Goal: Task Accomplishment & Management: Manage account settings

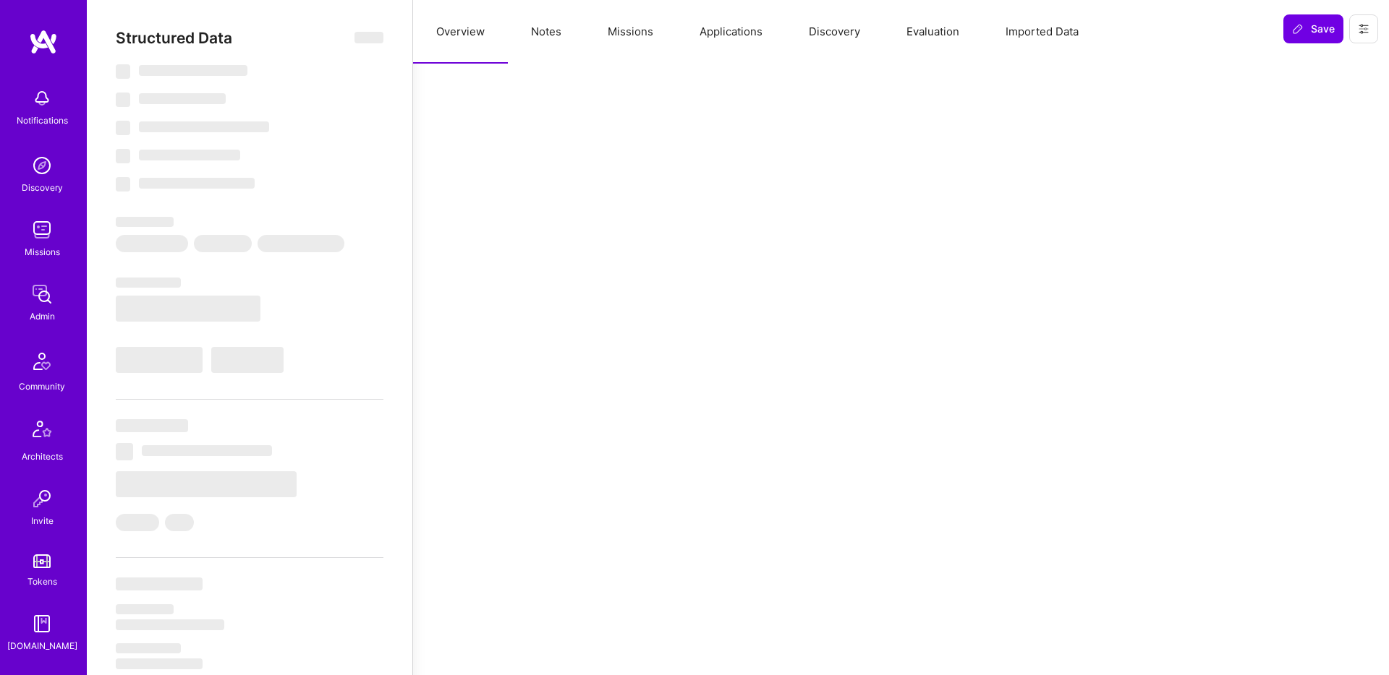
click at [534, 41] on button "Notes" at bounding box center [546, 32] width 77 height 64
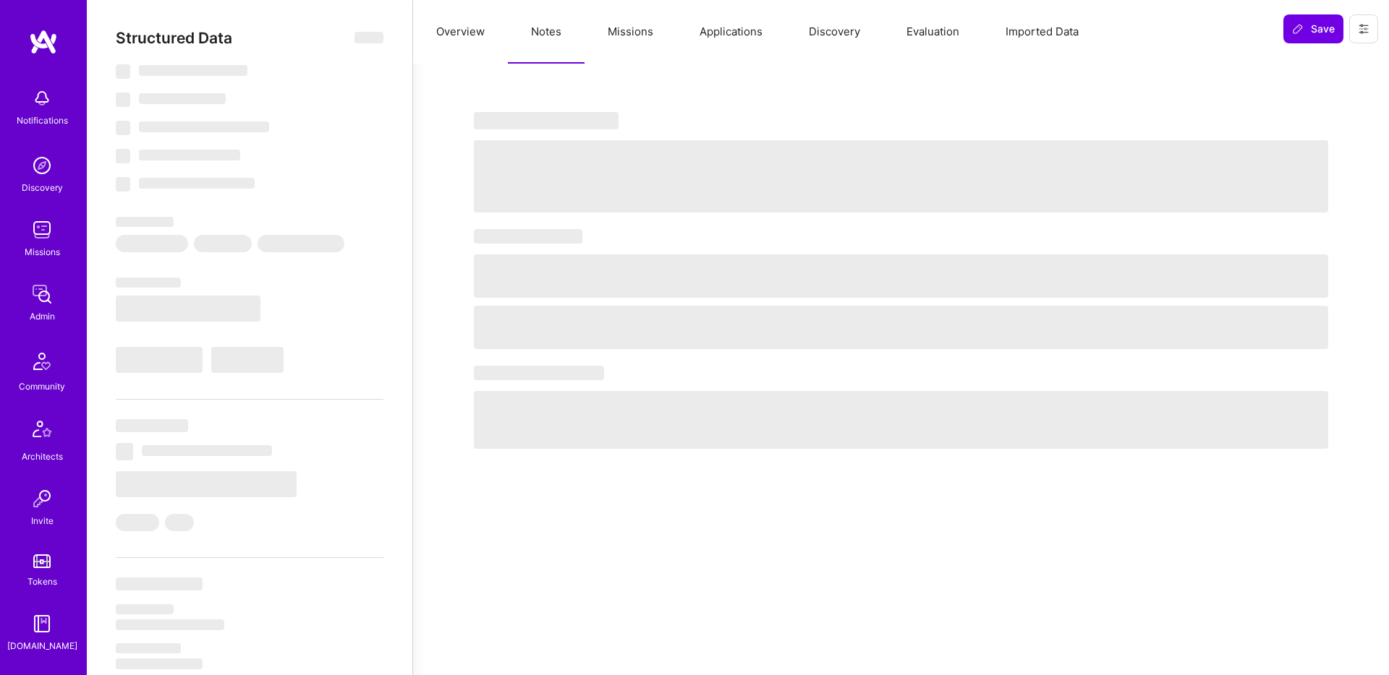
select select "Right Now"
select select "5"
select select "7"
select select "6"
select select "7"
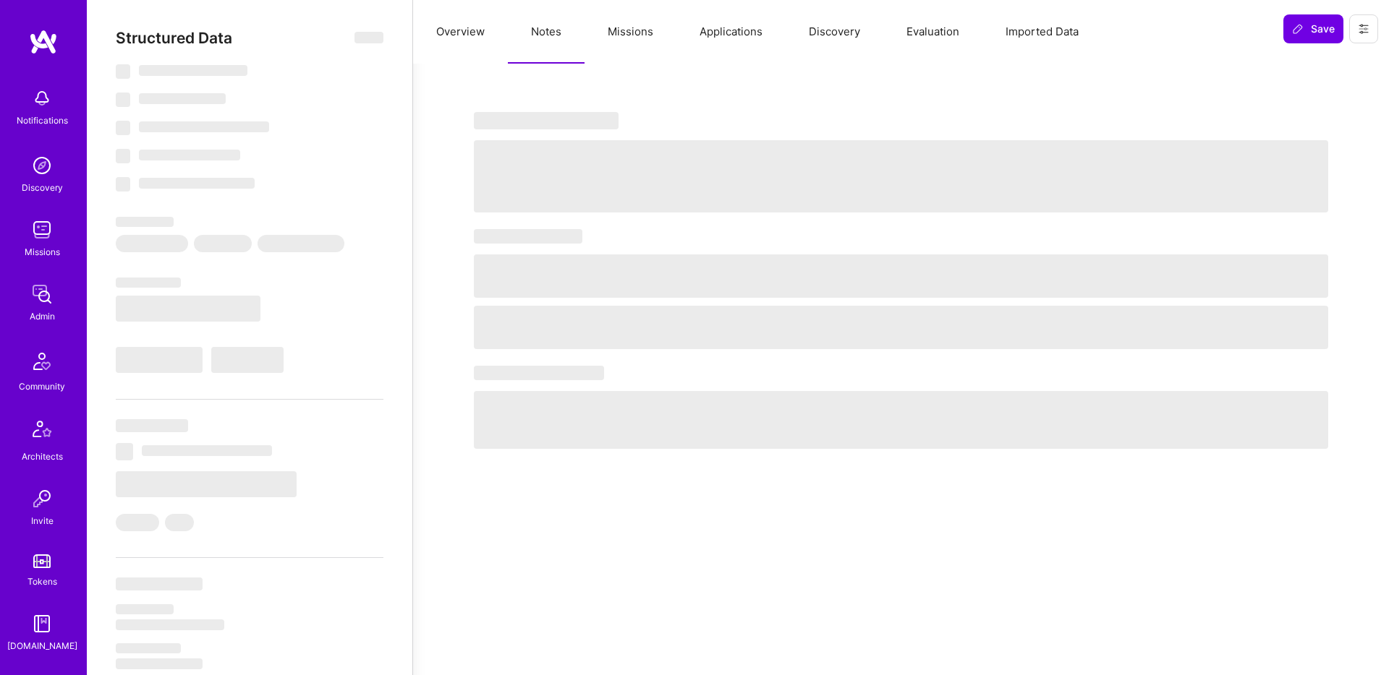
select select "PL"
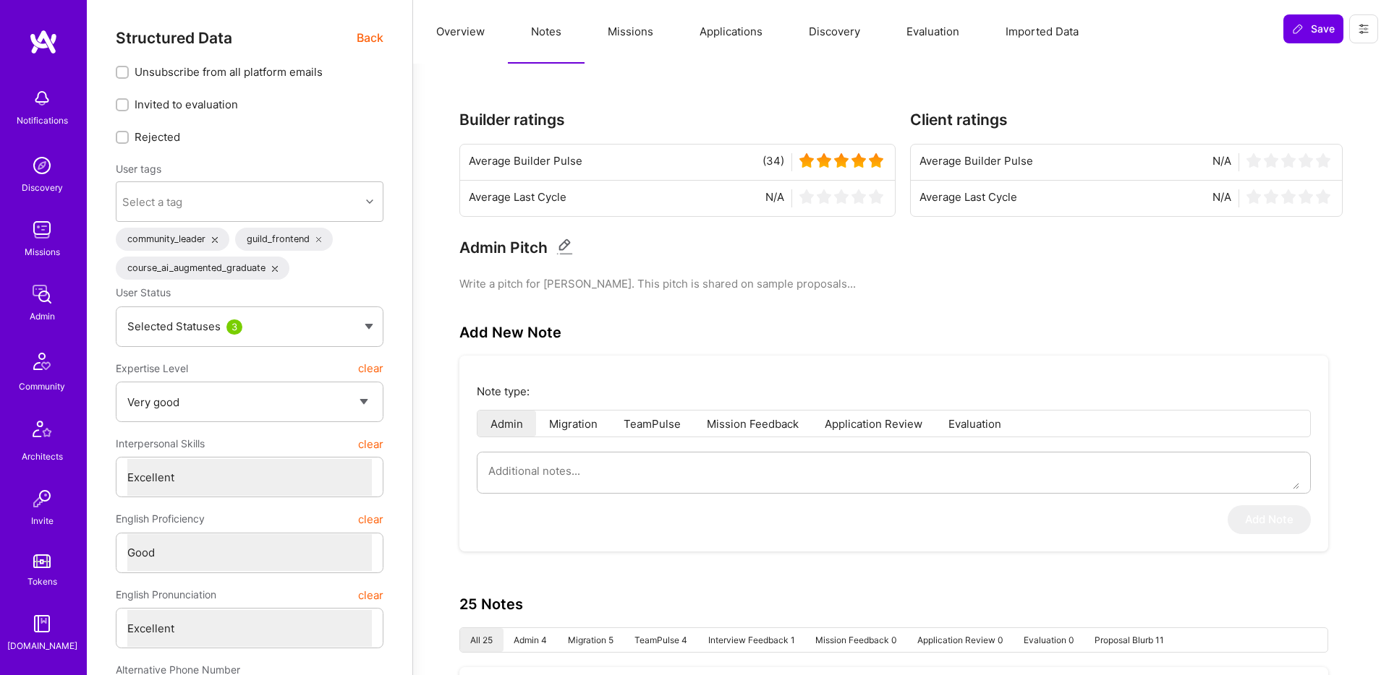
click at [717, 40] on button "Applications" at bounding box center [730, 32] width 109 height 64
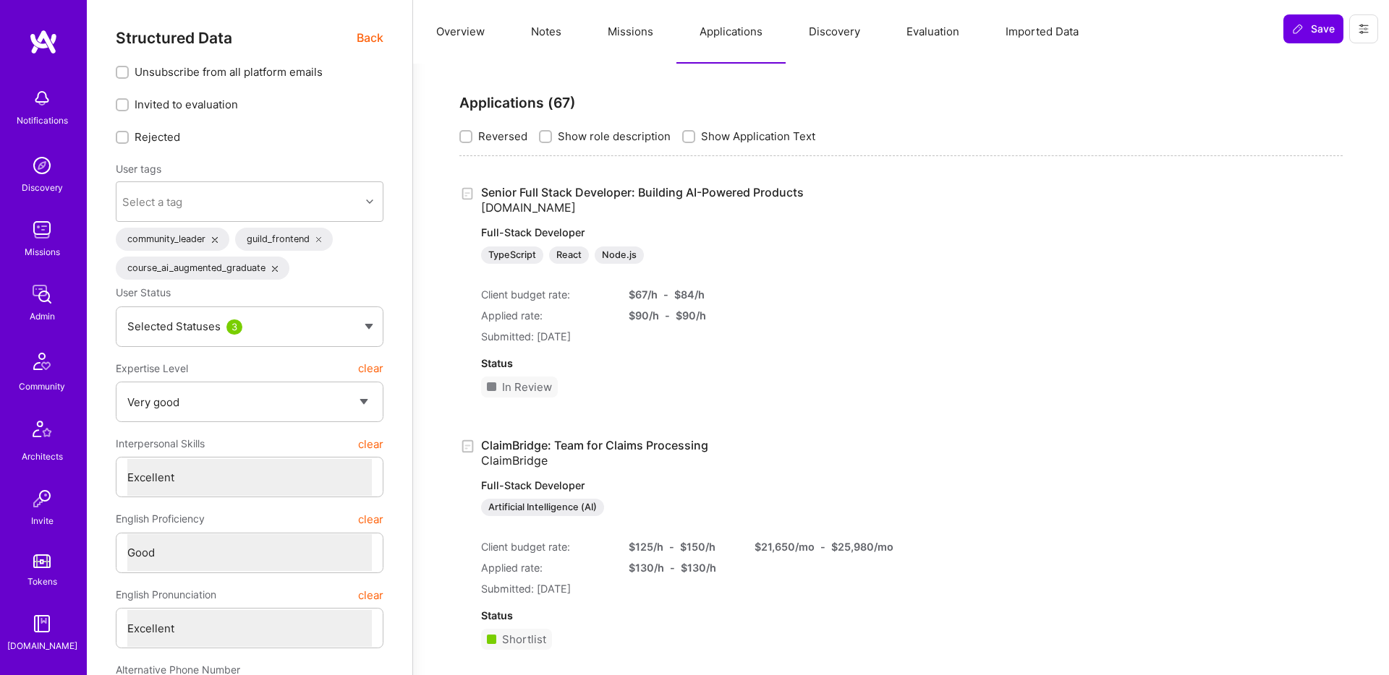
click at [614, 198] on link "Senior Full Stack Developer: Building AI-Powered Products [DOMAIN_NAME] Full-St…" at bounding box center [672, 224] width 382 height 79
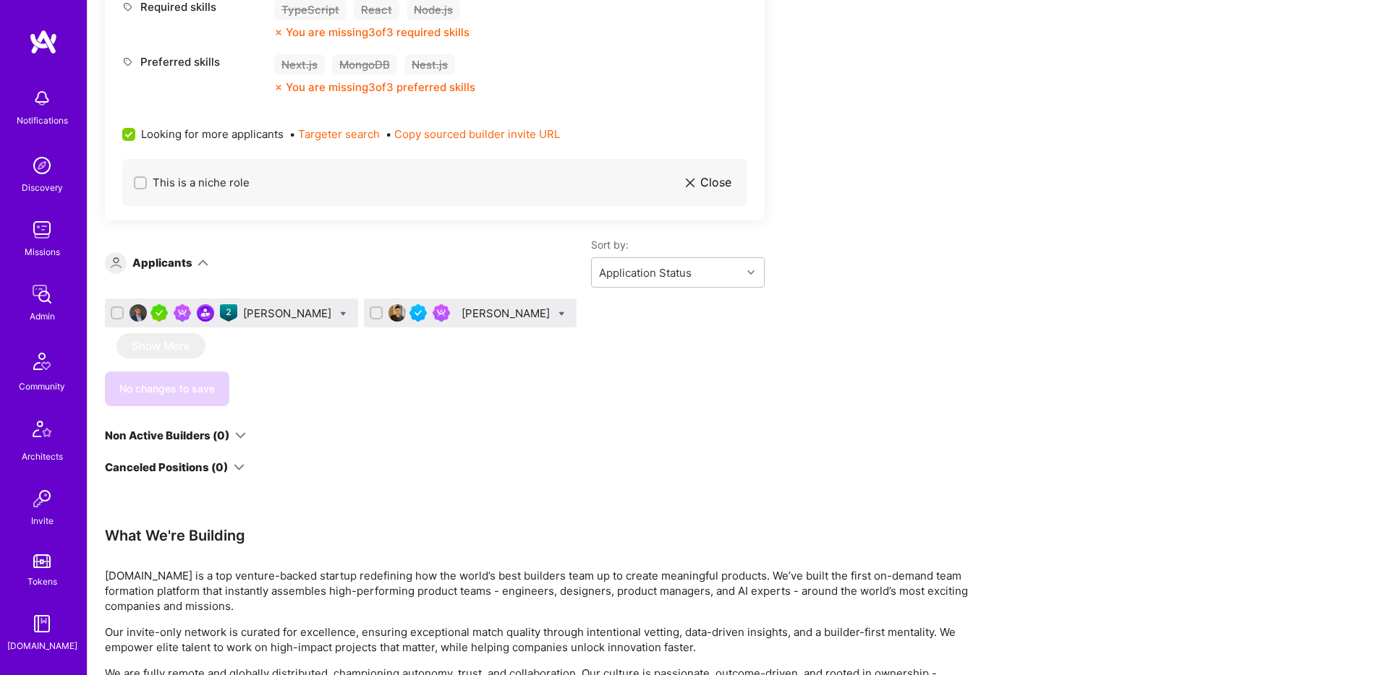
scroll to position [1116, 0]
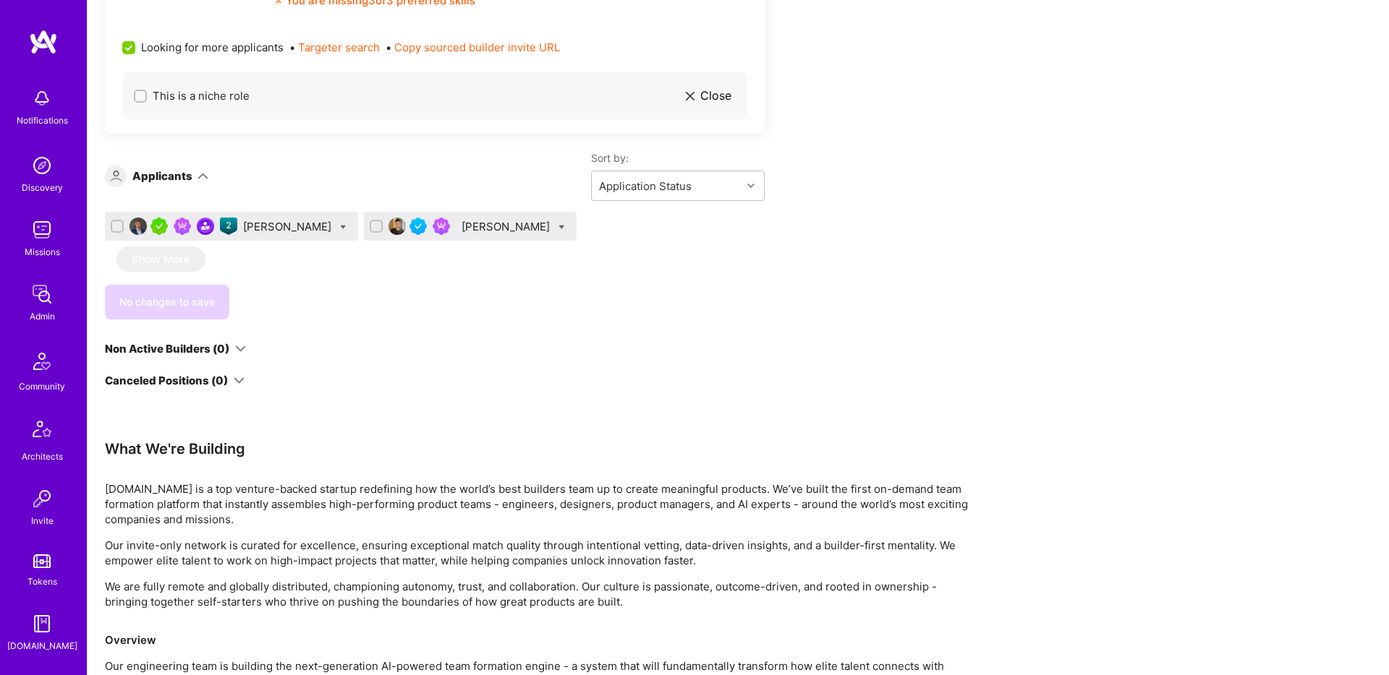
click at [558, 231] on div at bounding box center [561, 226] width 7 height 15
checkbox input "true"
click at [461, 229] on div "[PERSON_NAME]" at bounding box center [506, 226] width 91 height 15
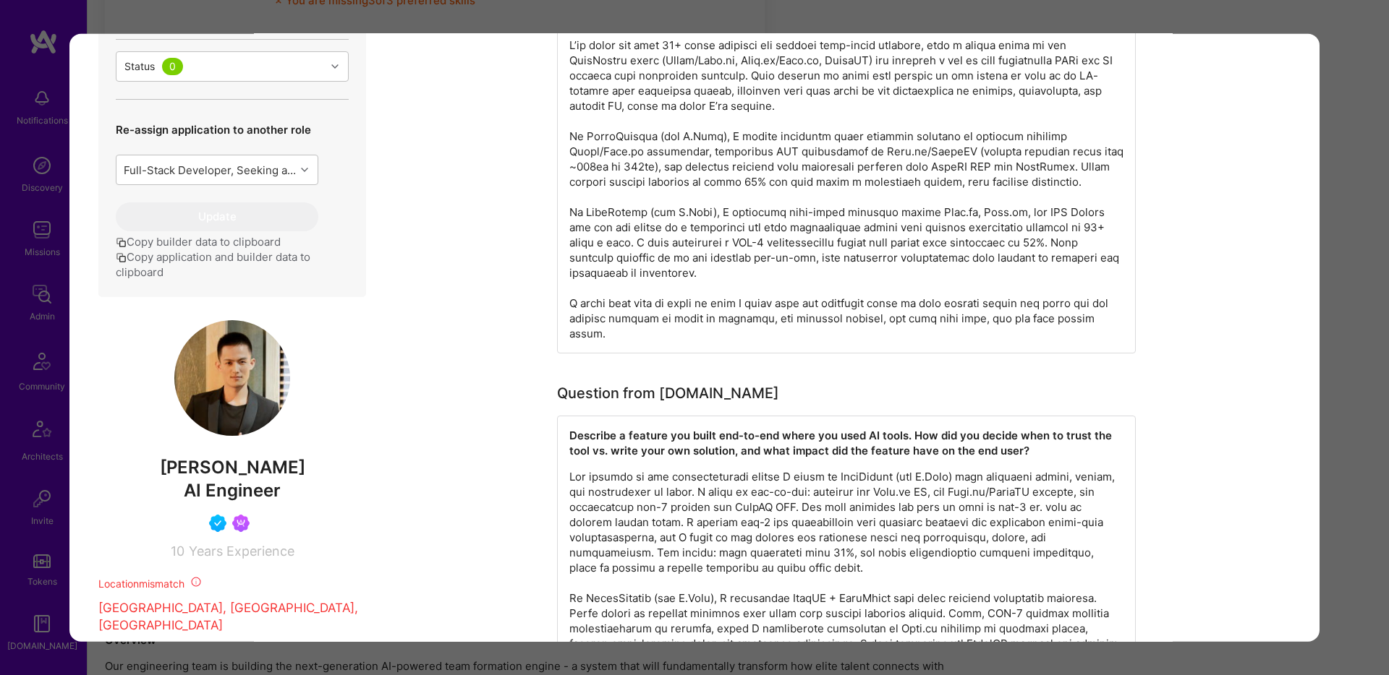
scroll to position [776, 0]
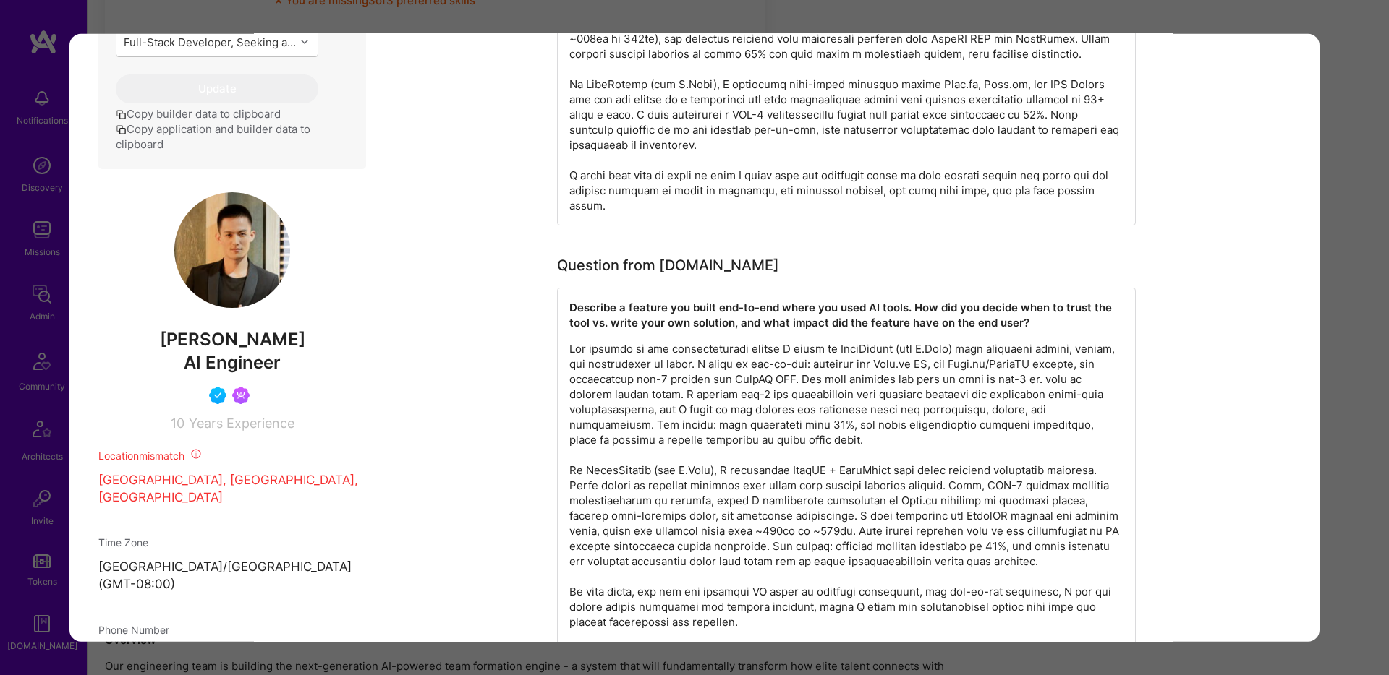
click at [1329, 19] on div "Application 2 of 2 Builder Missing Requirements Required Location See locations…" at bounding box center [694, 337] width 1389 height 675
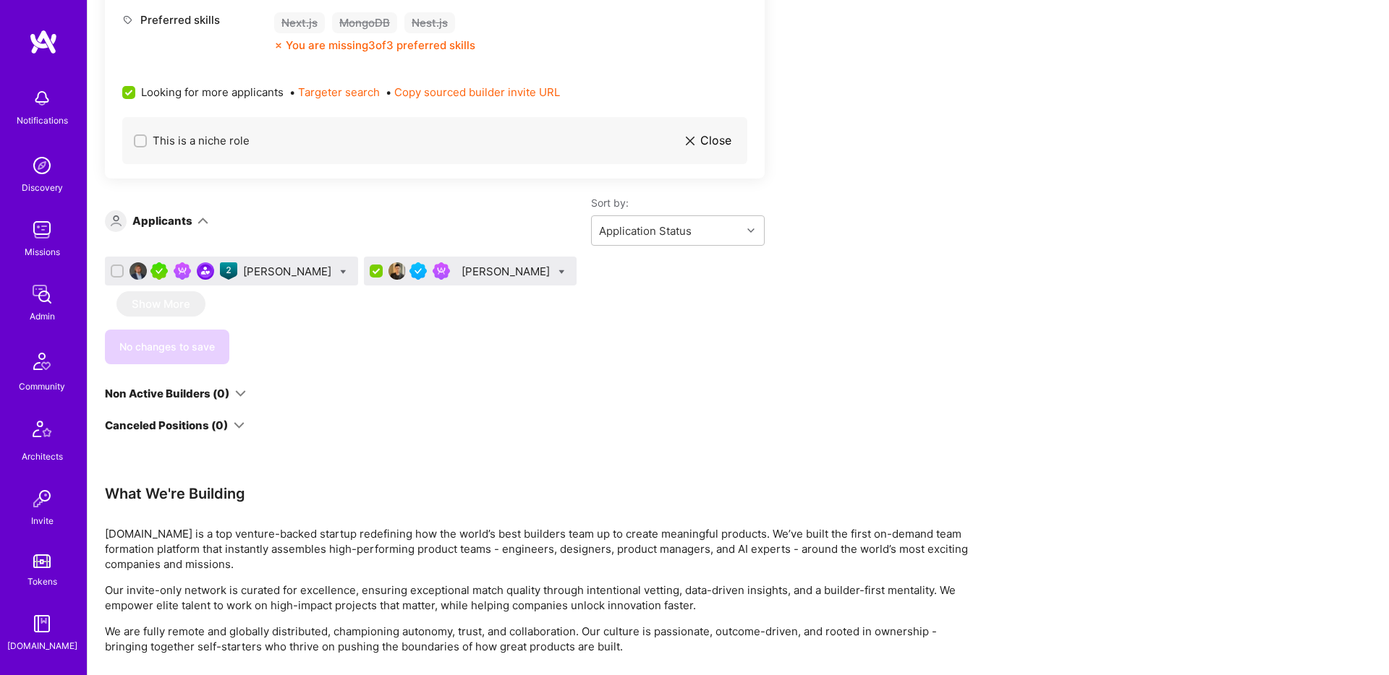
scroll to position [1009, 0]
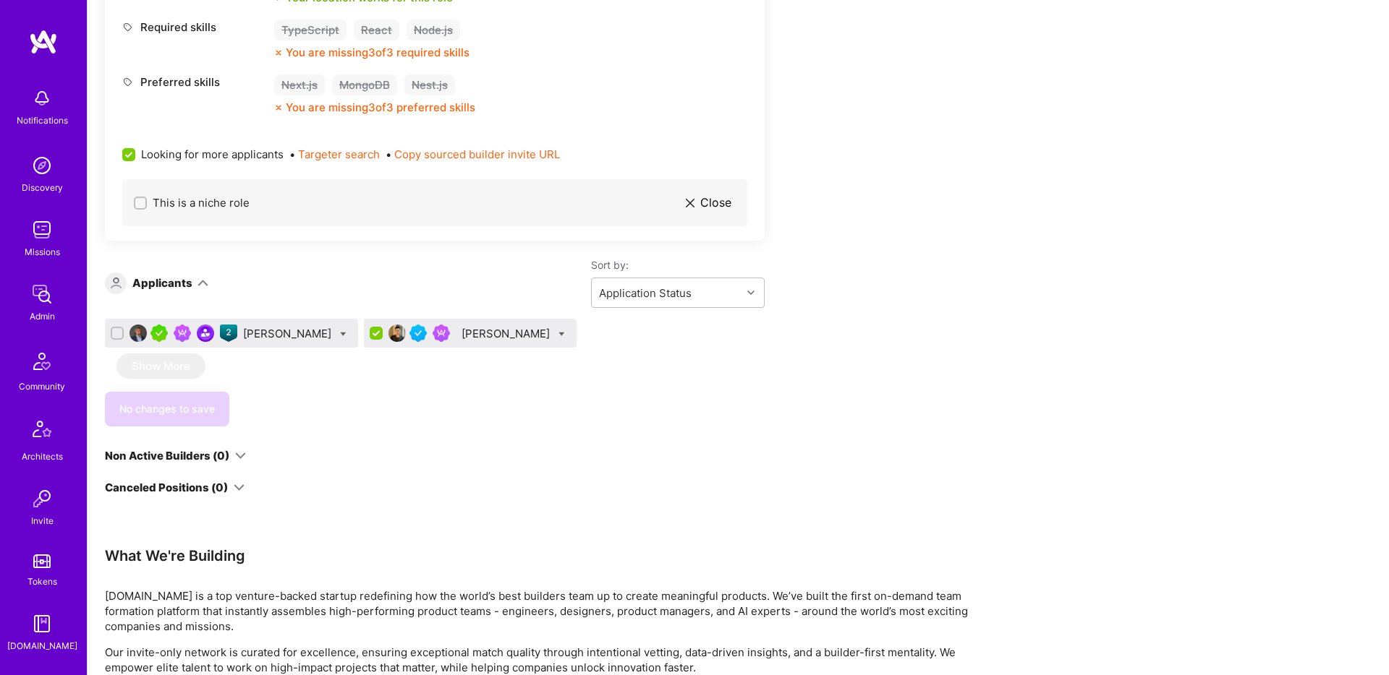
click at [305, 342] on div "[PERSON_NAME]" at bounding box center [231, 333] width 253 height 29
click at [303, 331] on div "[PERSON_NAME]" at bounding box center [288, 333] width 91 height 15
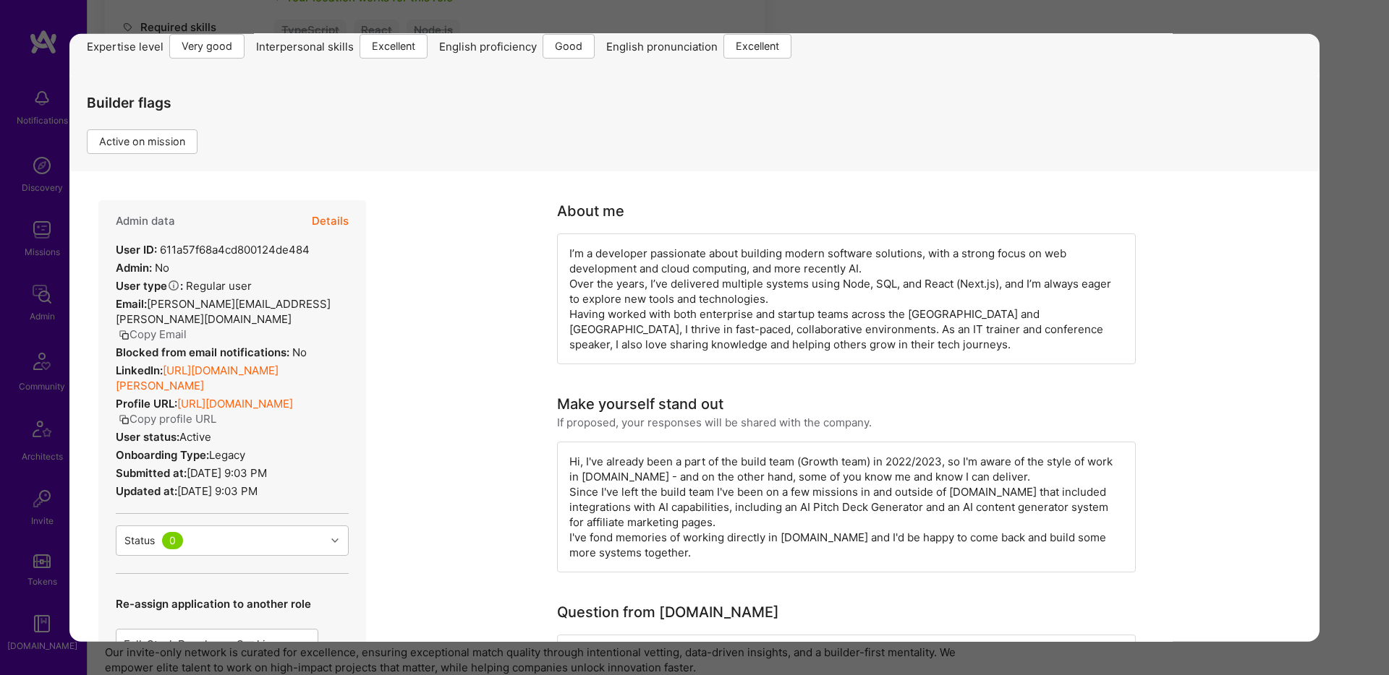
scroll to position [205, 0]
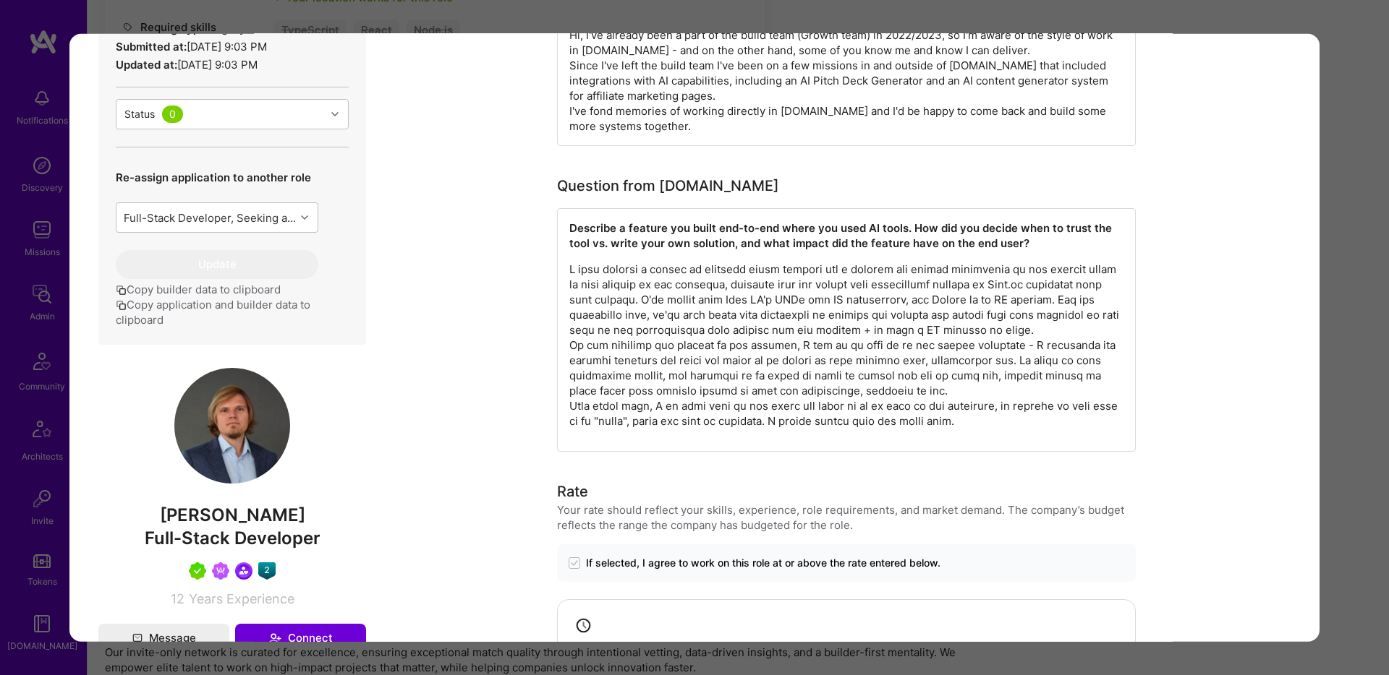
click at [1341, 12] on div "Application 1 of 2 Builder Missing Requirements Rate $ 67 - $ 84 User set $ 90 …" at bounding box center [694, 337] width 1389 height 675
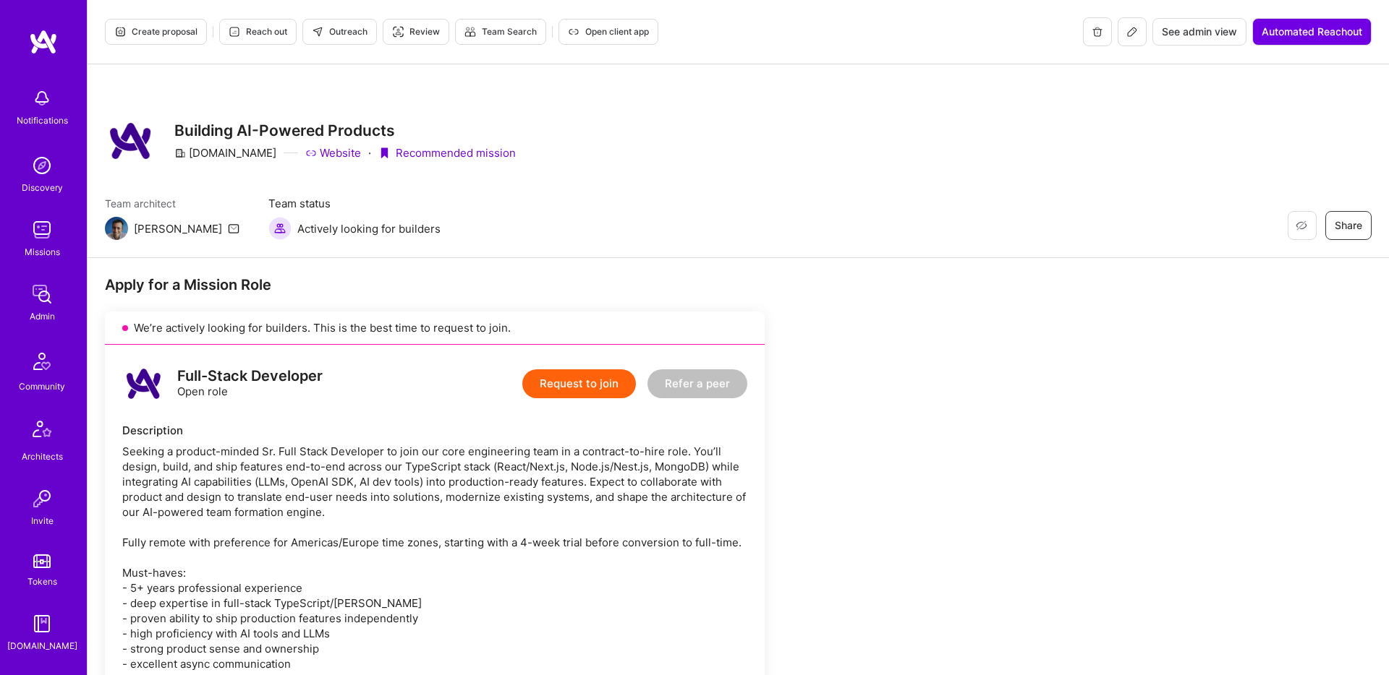
click at [54, 250] on div "Missions" at bounding box center [42, 251] width 35 height 15
